Goal: Information Seeking & Learning: Check status

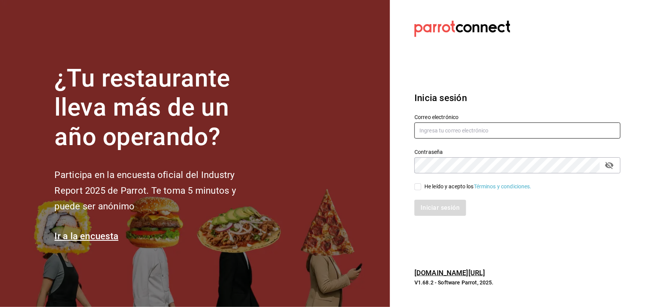
type input "[EMAIL_ADDRESS][DOMAIN_NAME]"
click at [418, 184] on input "He leído y acepto los Términos y condiciones." at bounding box center [418, 187] width 7 height 7
checkbox input "true"
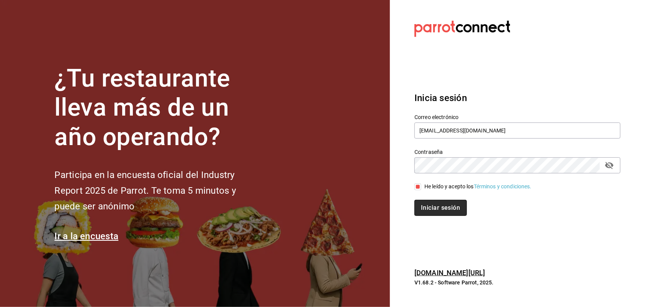
click at [432, 205] on button "Iniciar sesión" at bounding box center [441, 208] width 52 height 16
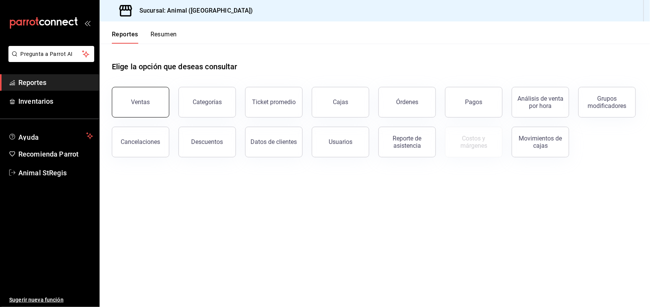
click at [124, 96] on button "Ventas" at bounding box center [140, 102] width 57 height 31
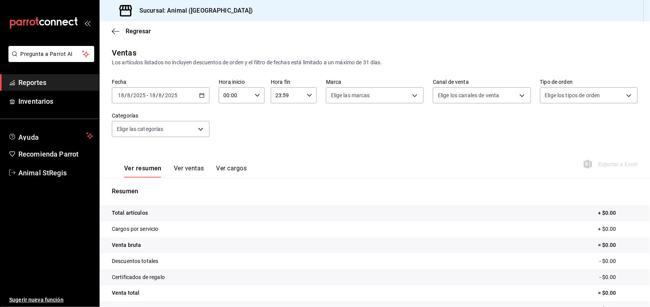
click at [197, 96] on div "2025-08-18 18 / 8 / 2025 - 2025-08-18 18 / 8 / 2025" at bounding box center [161, 95] width 98 height 16
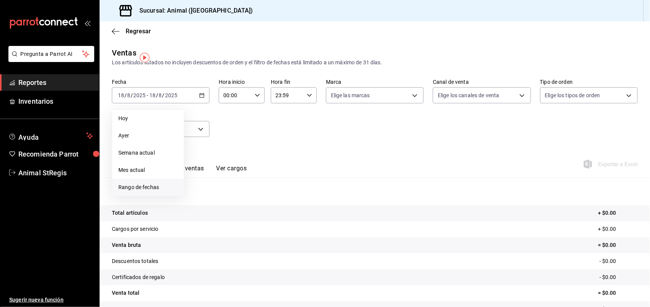
click at [146, 181] on li "Rango de fechas" at bounding box center [148, 187] width 72 height 17
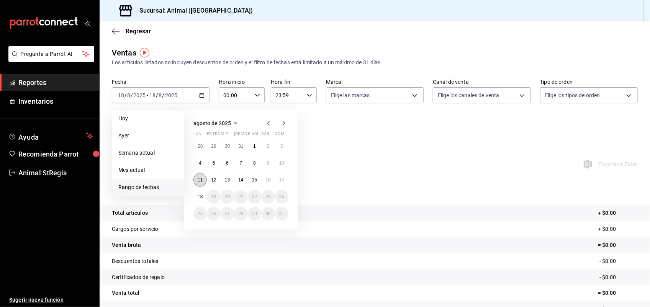
click at [200, 175] on button "11" at bounding box center [200, 180] width 13 height 14
click at [203, 198] on button "18" at bounding box center [200, 197] width 13 height 14
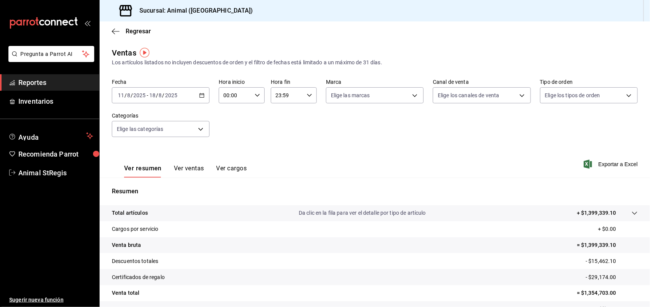
click at [256, 92] on div "00:00 Hora inicio" at bounding box center [242, 95] width 46 height 16
click at [232, 135] on span "01" at bounding box center [229, 133] width 10 height 6
type input "01:00"
click at [229, 128] on span "05" at bounding box center [229, 130] width 10 height 6
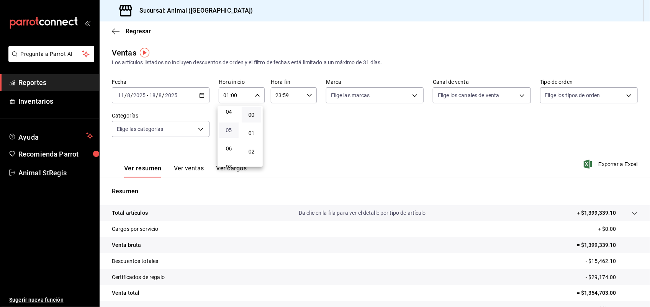
type input "05:00"
click at [307, 97] on div at bounding box center [325, 153] width 650 height 307
click at [307, 97] on icon "button" at bounding box center [309, 95] width 5 height 5
click at [301, 138] on button "57" at bounding box center [303, 145] width 20 height 15
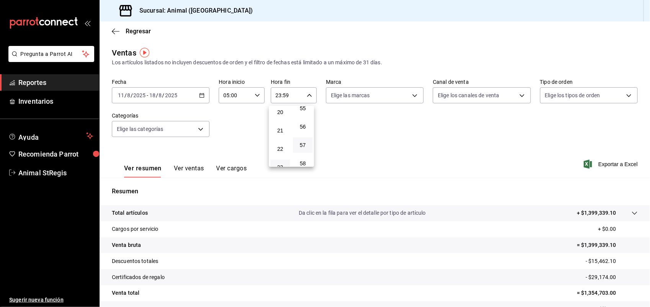
type input "23:57"
click at [302, 117] on span "00" at bounding box center [303, 115] width 10 height 6
type input "23:00"
click at [279, 125] on button "21" at bounding box center [281, 130] width 20 height 15
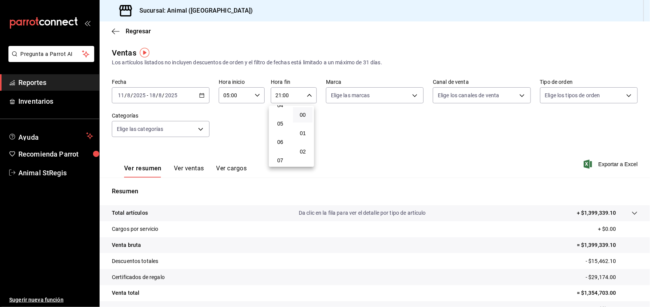
click at [279, 125] on button "05" at bounding box center [281, 123] width 20 height 15
type input "05:00"
click at [407, 93] on div at bounding box center [325, 153] width 650 height 307
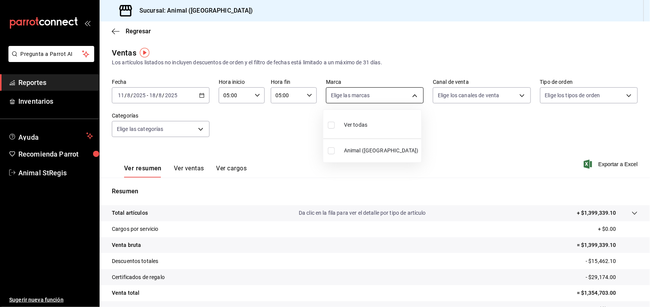
click at [409, 95] on body "Pregunta a Parrot AI Reportes Inventarios Ayuda Recomienda Parrot Animal StRegi…" at bounding box center [325, 153] width 650 height 307
click at [333, 122] on input "checkbox" at bounding box center [331, 125] width 7 height 7
checkbox input "true"
type input "3f39fcdc-c8c4-4fff-883a-47b345d9391c"
checkbox input "true"
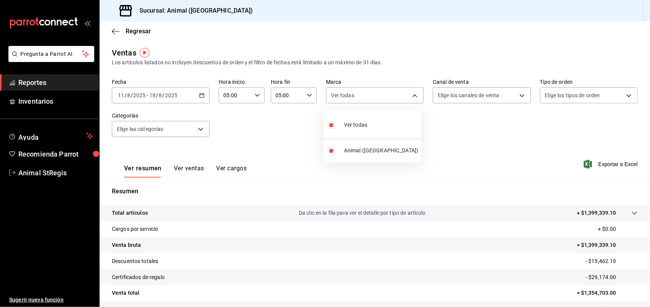
click at [518, 96] on div at bounding box center [325, 153] width 650 height 307
click at [518, 96] on body "Pregunta a Parrot AI Reportes Inventarios Ayuda Recomienda Parrot Animal StRegi…" at bounding box center [325, 153] width 650 height 307
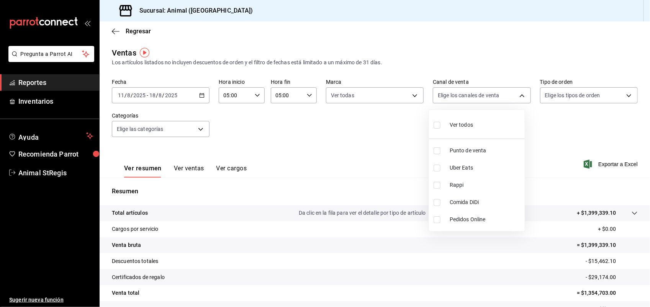
click at [438, 124] on input "checkbox" at bounding box center [437, 125] width 7 height 7
checkbox input "true"
type input "PARROT,UBER_EATS,RAPPI,DIDI_FOOD,ONLINE"
checkbox input "true"
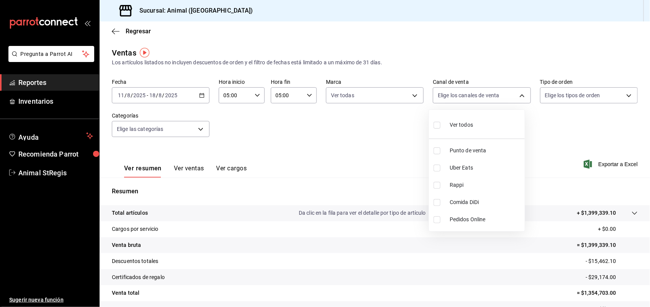
checkbox input "true"
click at [622, 96] on div at bounding box center [325, 153] width 650 height 307
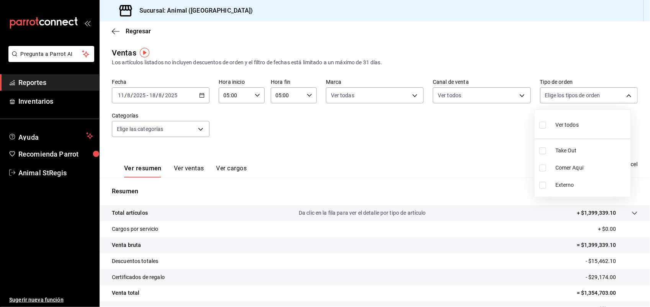
click at [622, 96] on body "Pregunta a Parrot AI Reportes Inventarios Ayuda Recomienda Parrot Animal StRegi…" at bounding box center [325, 153] width 650 height 307
click at [545, 125] on input "checkbox" at bounding box center [543, 125] width 7 height 7
checkbox input "true"
type input "3f245141-8cb2-4099-bf0f-bc16ed99609a,be50bec9-a7ef-41cc-9154-7015b9ad380c,EXTER…"
checkbox input "true"
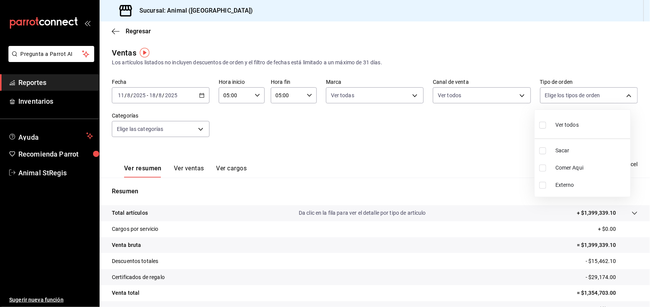
checkbox input "true"
drag, startPoint x: 646, startPoint y: 98, endPoint x: 642, endPoint y: 150, distance: 52.7
click at [642, 150] on div at bounding box center [325, 153] width 650 height 307
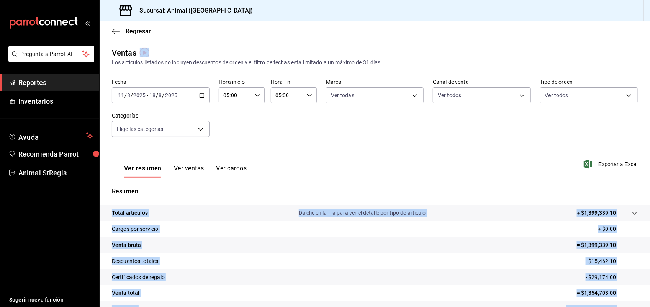
drag, startPoint x: 642, startPoint y: 150, endPoint x: 644, endPoint y: 189, distance: 38.7
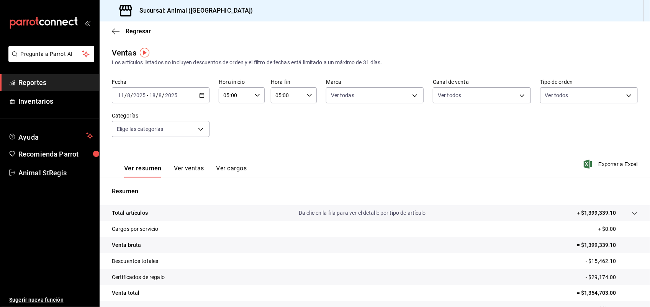
click at [636, 139] on div "Ventas Los artículos listados no incluyen descuentos de orden y el filtro de fe…" at bounding box center [375, 201] width 551 height 308
click at [197, 133] on body "Pregunta a Parrot AI Reportes Inventarios Ayuda Recomienda Parrot Animal StRegi…" at bounding box center [325, 153] width 650 height 307
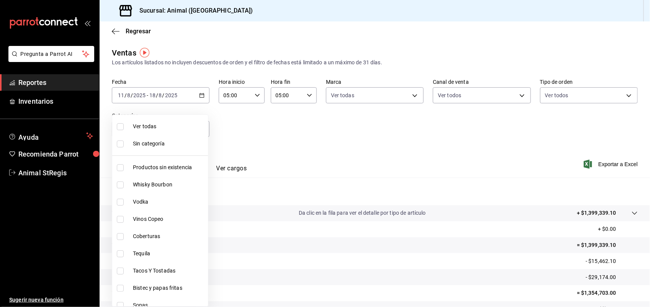
click at [648, 299] on div at bounding box center [325, 153] width 650 height 307
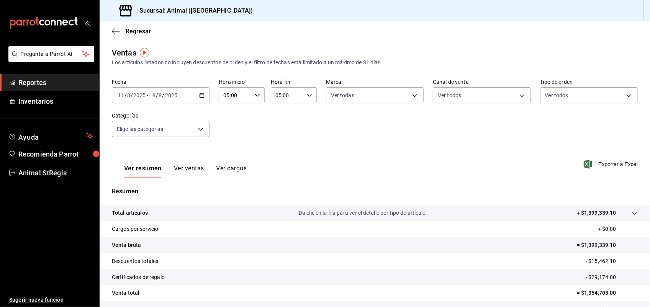
click at [648, 299] on div at bounding box center [325, 153] width 650 height 307
click at [648, 299] on div "Ver todas Sin categoría Productos sin existencia Whisky Bourbon Vodka Vinos Cop…" at bounding box center [325, 153] width 650 height 307
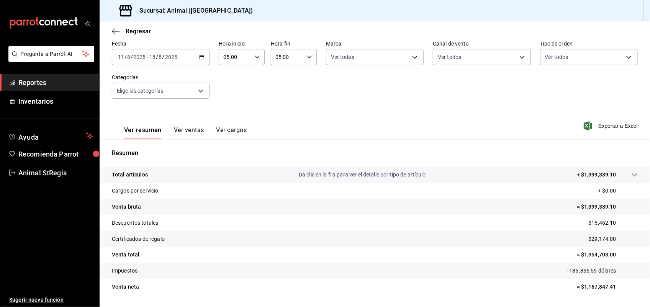
scroll to position [57, 0]
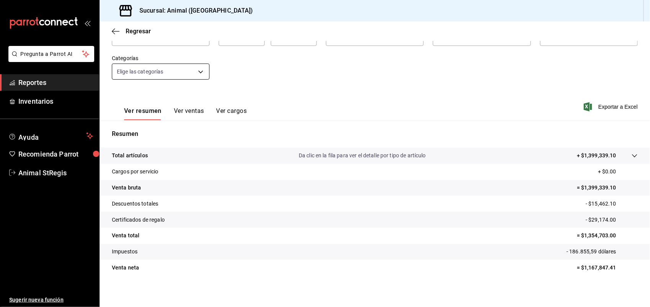
click at [198, 68] on body "Pregunta a Parrot AI Reportes Inventarios Ayuda Recomienda Parrot Animal StRegi…" at bounding box center [325, 153] width 650 height 307
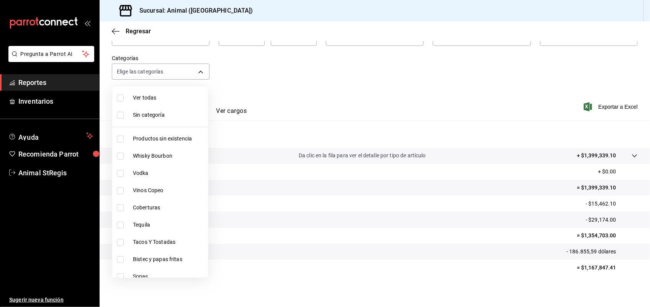
click at [122, 155] on input "checkbox" at bounding box center [120, 156] width 7 height 7
checkbox input "true"
type input "928f1d8c-49b4-4cad-a5c8-35f7885dcb7c"
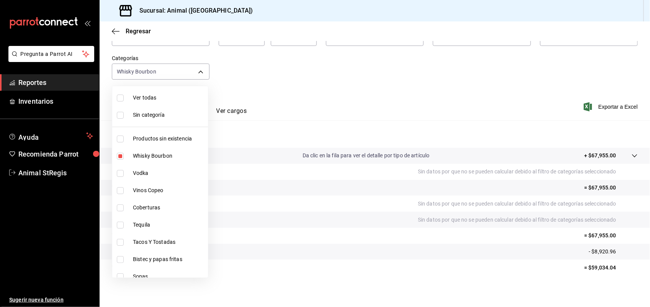
click at [121, 171] on input "checkbox" at bounding box center [120, 173] width 7 height 7
checkbox input "true"
type input "928f1d8c-49b4-4cad-a5c8-35f7885dcb7c,2440b558-988c-49fd-af04-7be6f8f2d224"
click at [121, 226] on input "checkbox" at bounding box center [120, 225] width 7 height 7
checkbox input "true"
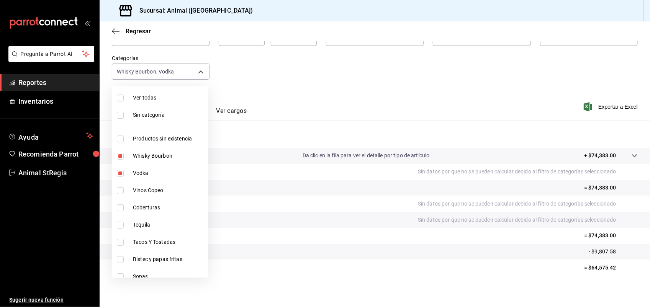
type input "928f1d8c-49b4-4cad-a5c8-35f7885dcb7c,2440b558-988c-49fd-af04-7be6f8f2d224,fb94c…"
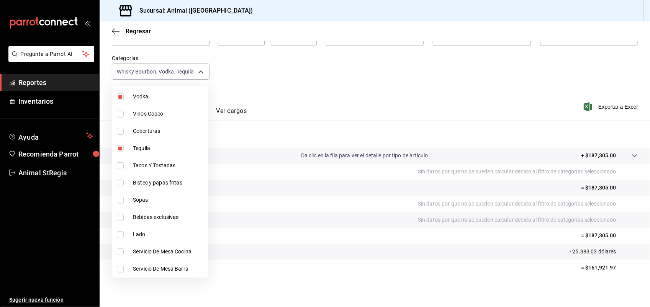
scroll to position [96, 0]
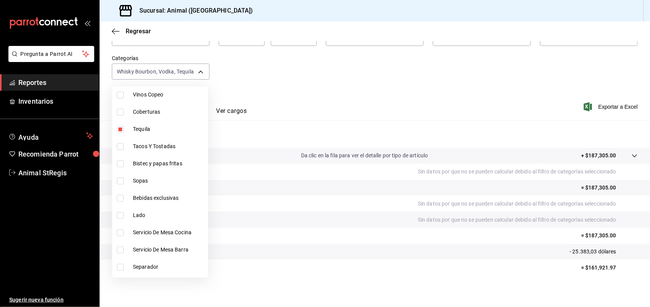
click at [121, 201] on input "checkbox" at bounding box center [120, 198] width 7 height 7
checkbox input "true"
type input "928f1d8c-49b4-4cad-a5c8-35f7885dcb7c,2440b558-988c-49fd-af04-7be6f8f2d224,fb94c…"
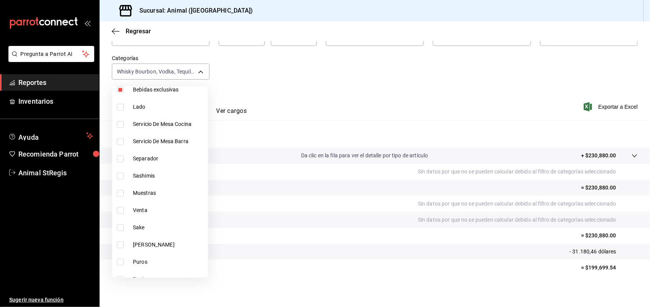
scroll to position [211, 0]
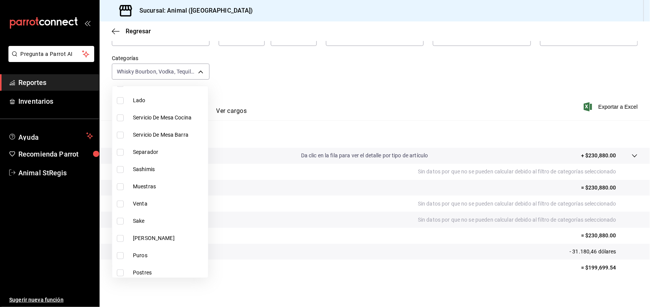
click at [123, 221] on input "checkbox" at bounding box center [120, 221] width 7 height 7
checkbox input "true"
type input "928f1d8c-49b4-4cad-a5c8-35f7885dcb7c,2440b558-988c-49fd-af04-7be6f8f2d224,fb94c…"
click at [123, 238] on input "checkbox" at bounding box center [120, 238] width 7 height 7
checkbox input "true"
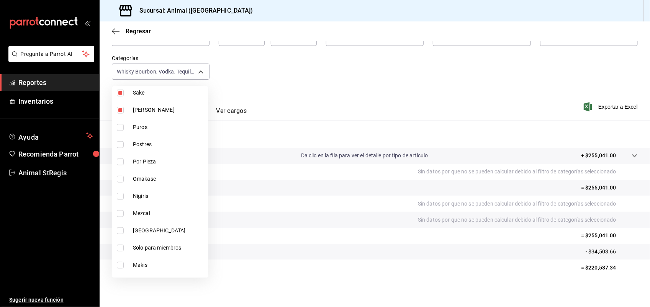
scroll to position [345, 0]
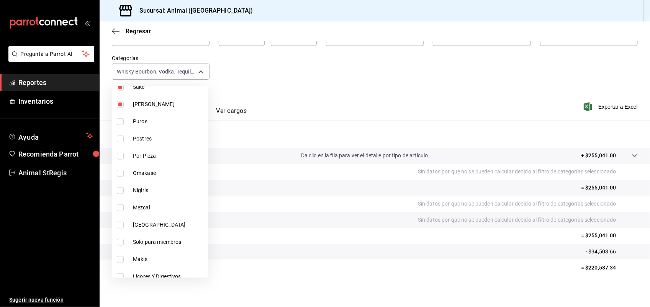
click at [116, 209] on li "Mezcal" at bounding box center [160, 207] width 96 height 17
type input "928f1d8c-49b4-4cad-a5c8-35f7885dcb7c,2440b558-988c-49fd-af04-7be6f8f2d224,fb94c…"
checkbox input "true"
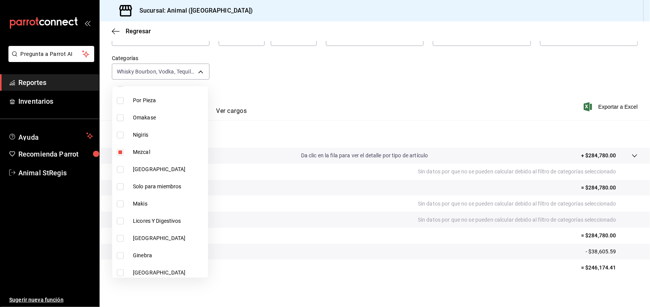
scroll to position [402, 0]
click at [121, 221] on input "checkbox" at bounding box center [120, 219] width 7 height 7
checkbox input "true"
type input "928f1d8c-49b4-4cad-a5c8-35f7885dcb7c,2440b558-988c-49fd-af04-7be6f8f2d224,fb94c…"
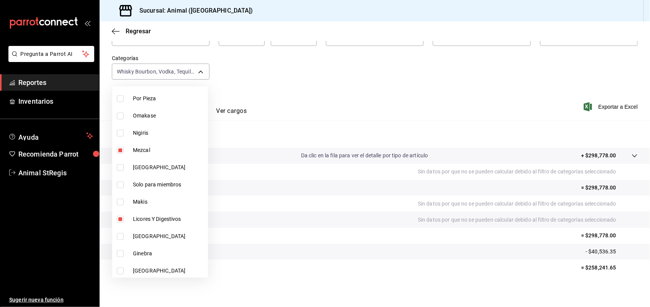
click at [122, 251] on input "checkbox" at bounding box center [120, 254] width 7 height 7
checkbox input "true"
type input "928f1d8c-49b4-4cad-a5c8-35f7885dcb7c,2440b558-988c-49fd-af04-7be6f8f2d224,fb94c…"
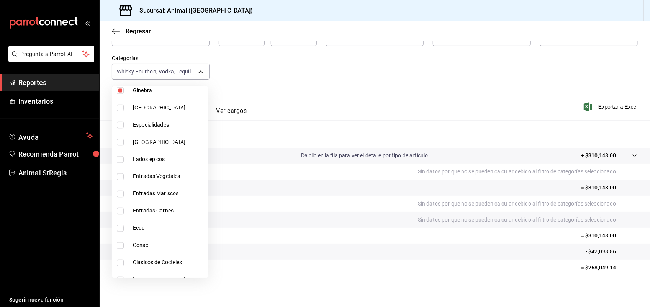
scroll to position [575, 0]
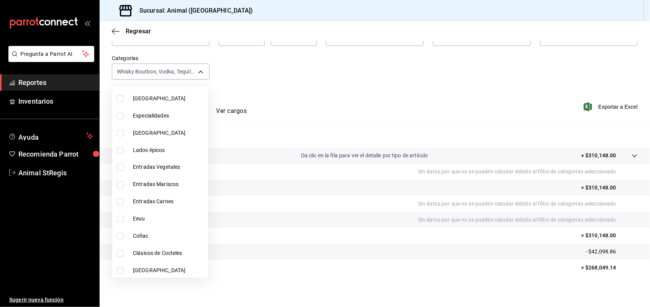
click at [119, 234] on input "checkbox" at bounding box center [120, 236] width 7 height 7
checkbox input "true"
type input "928f1d8c-49b4-4cad-a5c8-35f7885dcb7c,2440b558-988c-49fd-af04-7be6f8f2d224,fb94c…"
click at [120, 251] on input "checkbox" at bounding box center [120, 254] width 7 height 7
checkbox input "true"
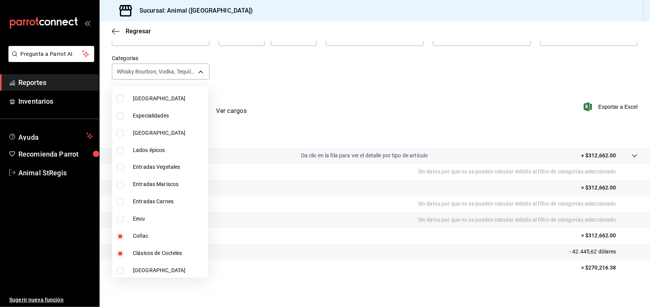
type input "928f1d8c-49b4-4cad-a5c8-35f7885dcb7c,2440b558-988c-49fd-af04-7be6f8f2d224,fb94c…"
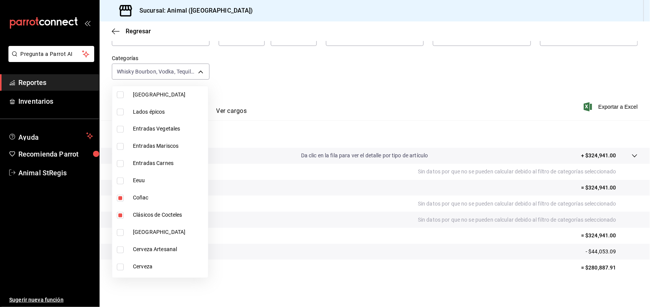
scroll to position [632, 0]
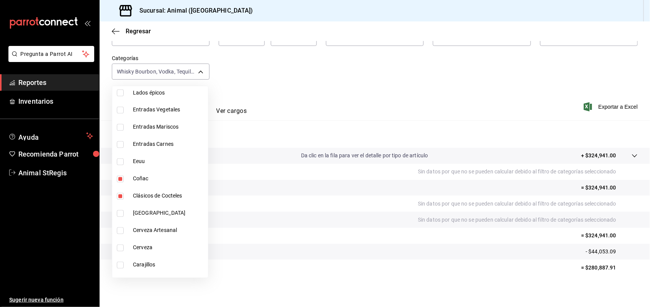
click at [121, 228] on input "checkbox" at bounding box center [120, 231] width 7 height 7
checkbox input "true"
type input "928f1d8c-49b4-4cad-a5c8-35f7885dcb7c,2440b558-988c-49fd-af04-7be6f8f2d224,fb94c…"
click at [121, 245] on input "checkbox" at bounding box center [120, 248] width 7 height 7
checkbox input "true"
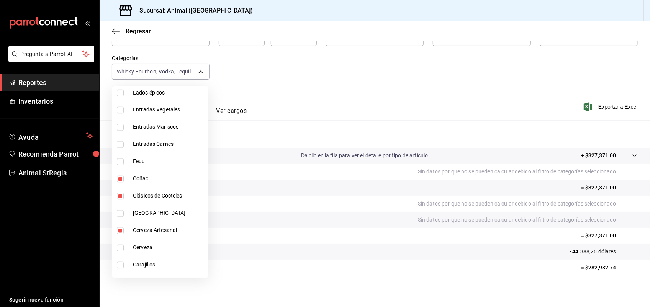
type input "928f1d8c-49b4-4cad-a5c8-35f7885dcb7c,2440b558-988c-49fd-af04-7be6f8f2d224,fb94c…"
click at [121, 267] on input "checkbox" at bounding box center [120, 265] width 7 height 7
checkbox input "true"
type input "928f1d8c-49b4-4cad-a5c8-35f7885dcb7c,2440b558-988c-49fd-af04-7be6f8f2d224,fb94c…"
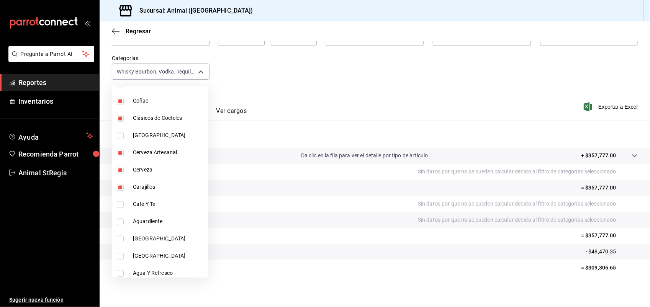
scroll to position [713, 0]
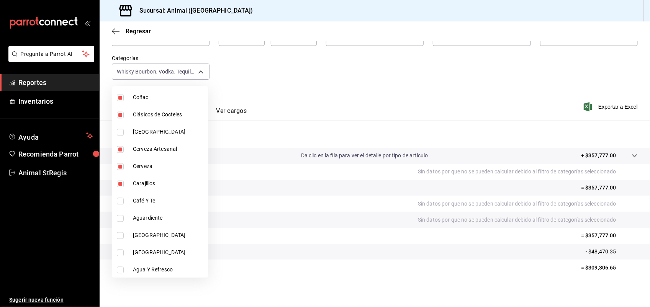
click at [117, 198] on input "checkbox" at bounding box center [120, 201] width 7 height 7
checkbox input "true"
type input "928f1d8c-49b4-4cad-a5c8-35f7885dcb7c,2440b558-988c-49fd-af04-7be6f8f2d224,fb94c…"
click at [121, 216] on input "checkbox" at bounding box center [120, 218] width 7 height 7
checkbox input "true"
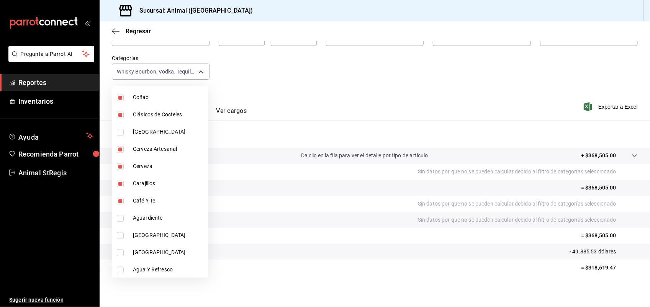
type input "928f1d8c-49b4-4cad-a5c8-35f7885dcb7c,2440b558-988c-49fd-af04-7be6f8f2d224,fb94c…"
click at [121, 267] on input "checkbox" at bounding box center [120, 270] width 7 height 7
checkbox input "true"
type input "928f1d8c-49b4-4cad-a5c8-35f7885dcb7c,2440b558-988c-49fd-af04-7be6f8f2d224,fb94c…"
click at [647, 219] on div at bounding box center [325, 153] width 650 height 307
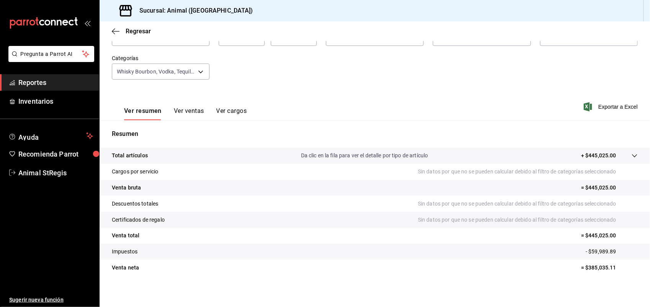
drag, startPoint x: 647, startPoint y: 219, endPoint x: 648, endPoint y: 265, distance: 46.0
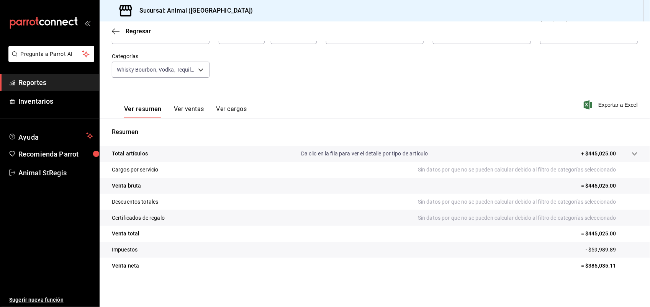
drag, startPoint x: 641, startPoint y: 167, endPoint x: 648, endPoint y: 125, distance: 42.4
click at [648, 125] on div "Regresar Ventas Los artículos listados no incluyen descuentos de orden y el fil…" at bounding box center [375, 164] width 551 height 286
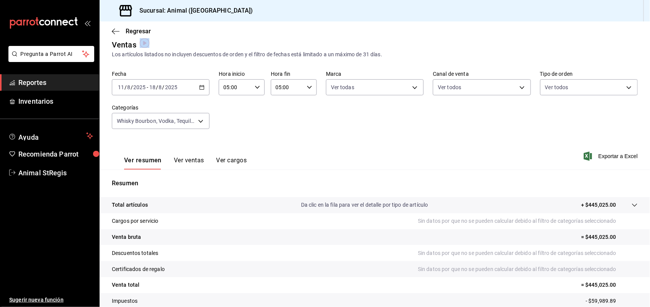
scroll to position [0, 0]
